Goal: Communication & Community: Answer question/provide support

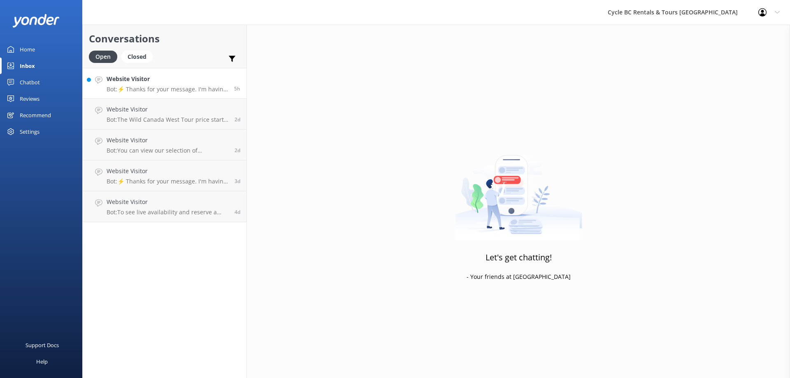
click at [188, 86] on p "Bot: ⚡ Thanks for your message. I'm having a difficult time finding the right a…" at bounding box center [167, 89] width 121 height 7
